Goal: Transaction & Acquisition: Subscribe to service/newsletter

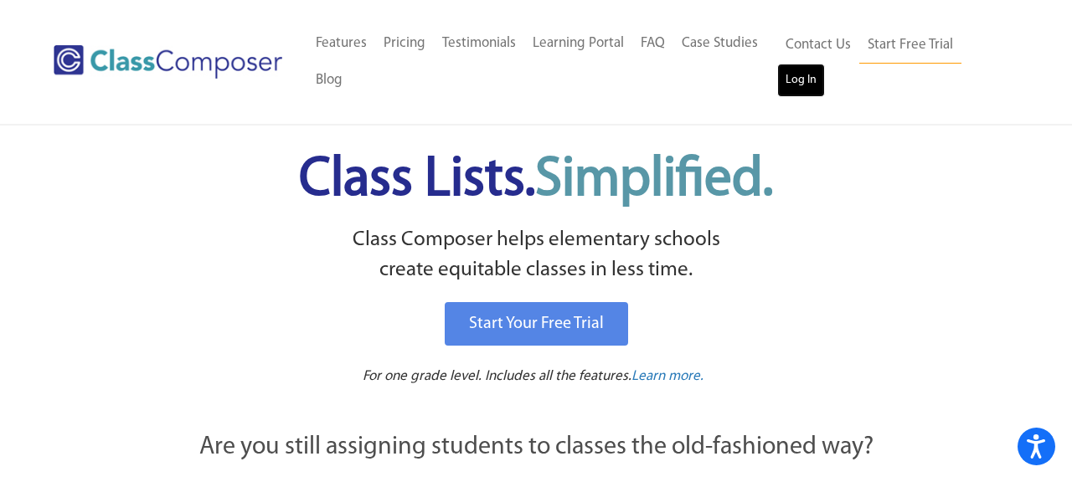
click at [801, 77] on link "Log In" at bounding box center [801, 80] width 48 height 33
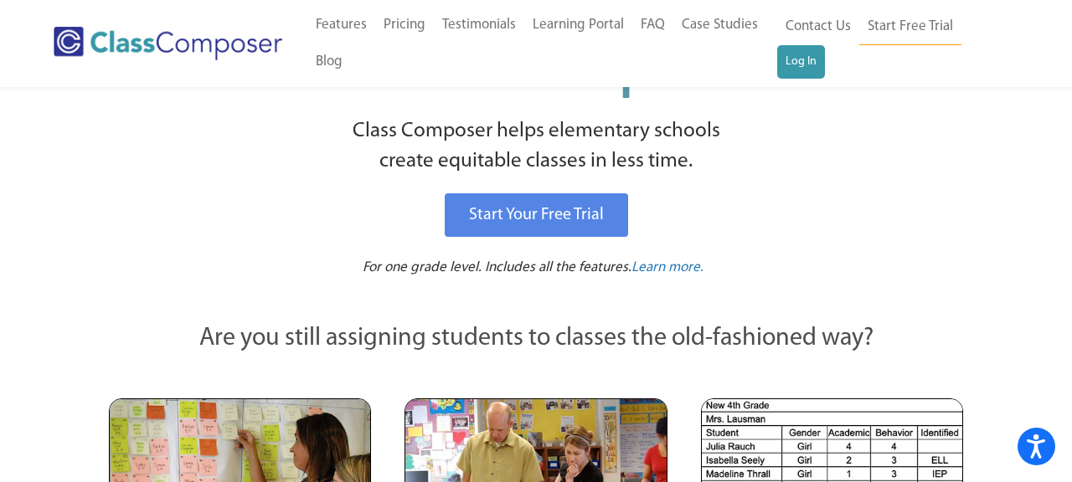
scroll to position [215, 0]
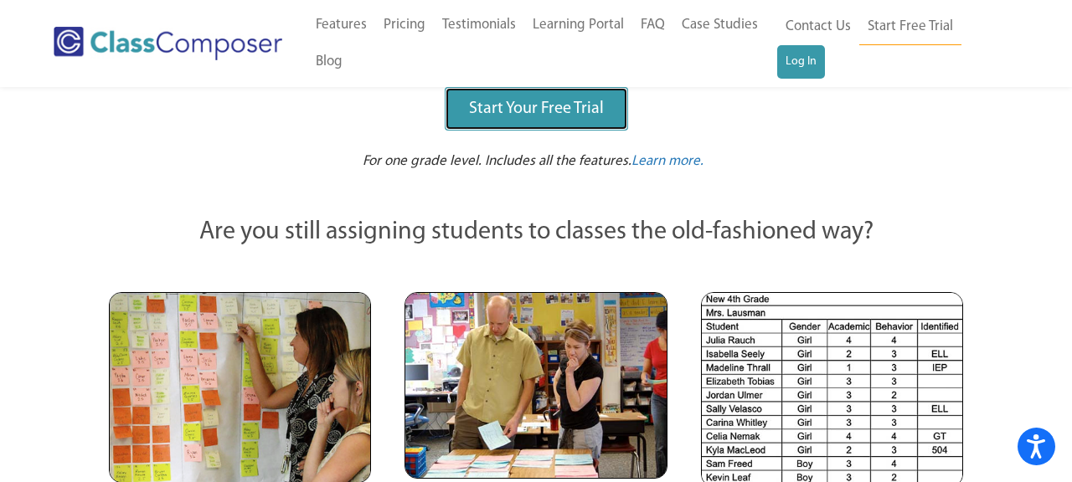
click at [498, 106] on span "Start Your Free Trial" at bounding box center [536, 108] width 135 height 17
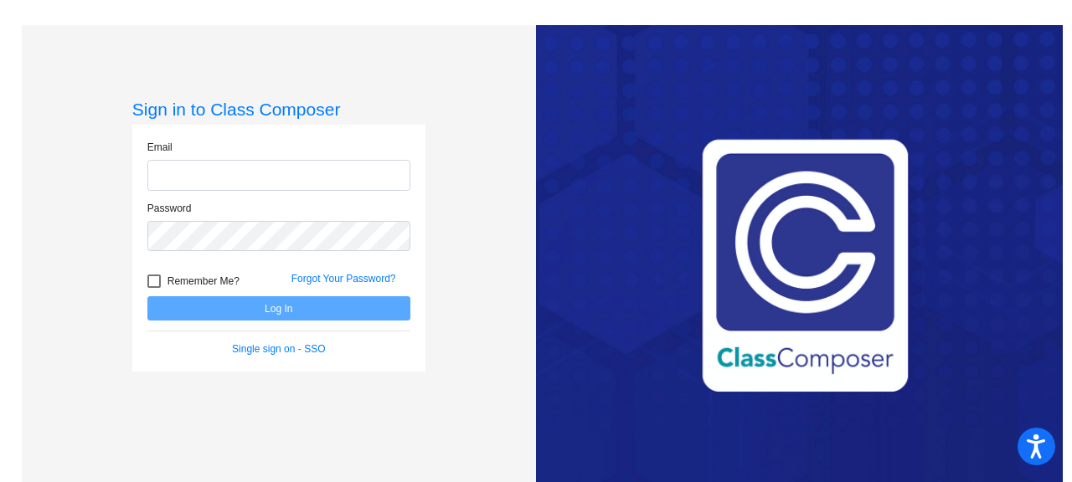
click at [307, 191] on input "email" at bounding box center [278, 175] width 263 height 31
